Goal: Check status: Check status

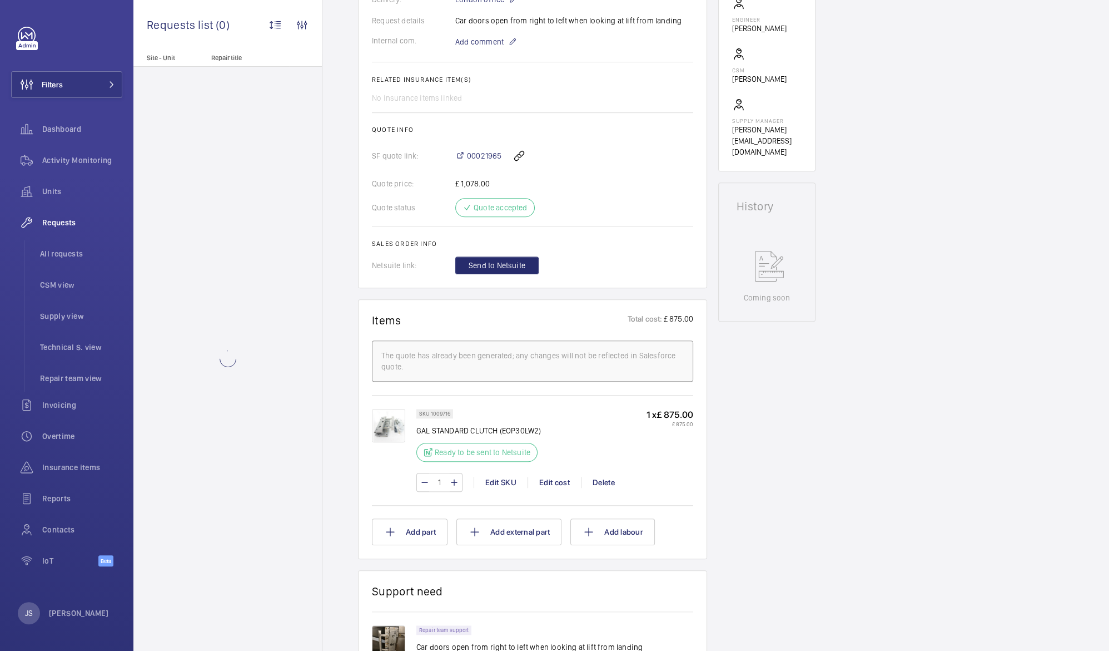
scroll to position [363, 0]
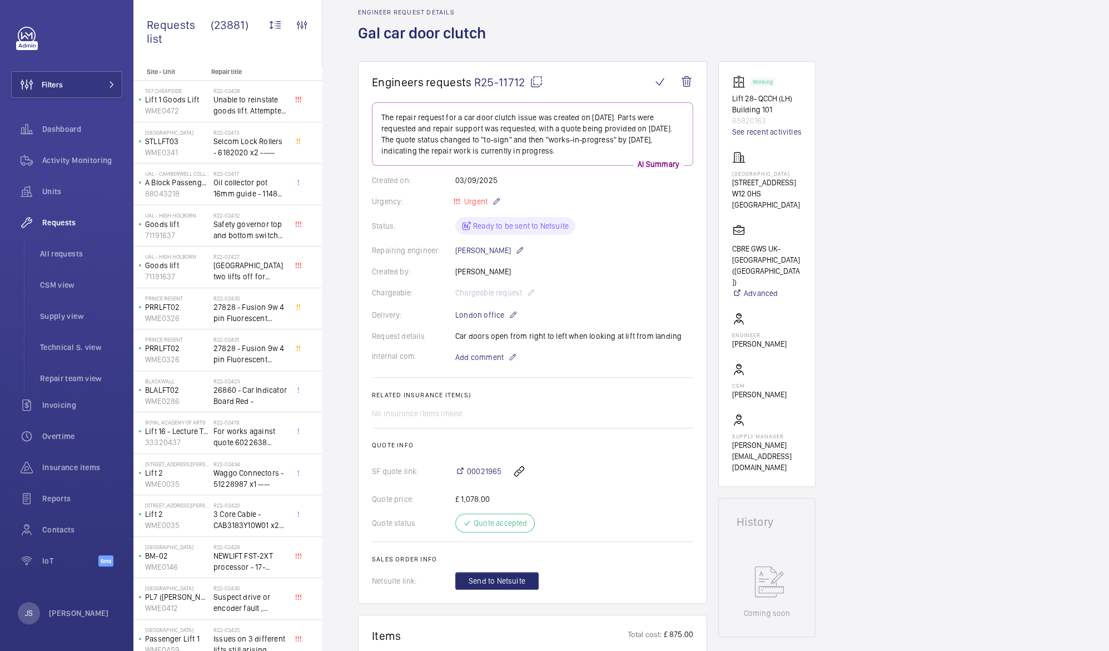
scroll to position [48, 0]
